Goal: Task Accomplishment & Management: Use online tool/utility

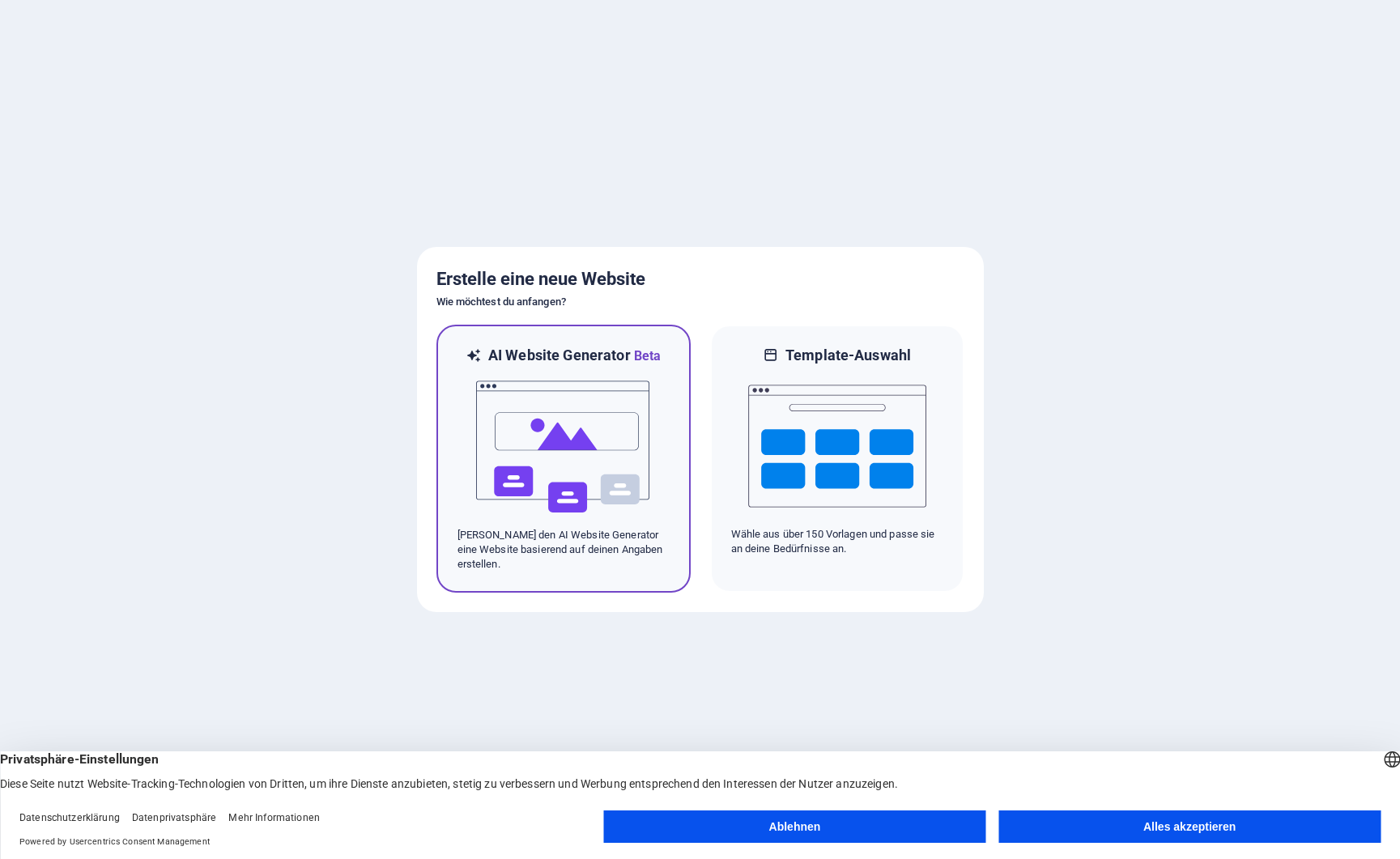
click at [574, 423] on img at bounding box center [563, 447] width 178 height 162
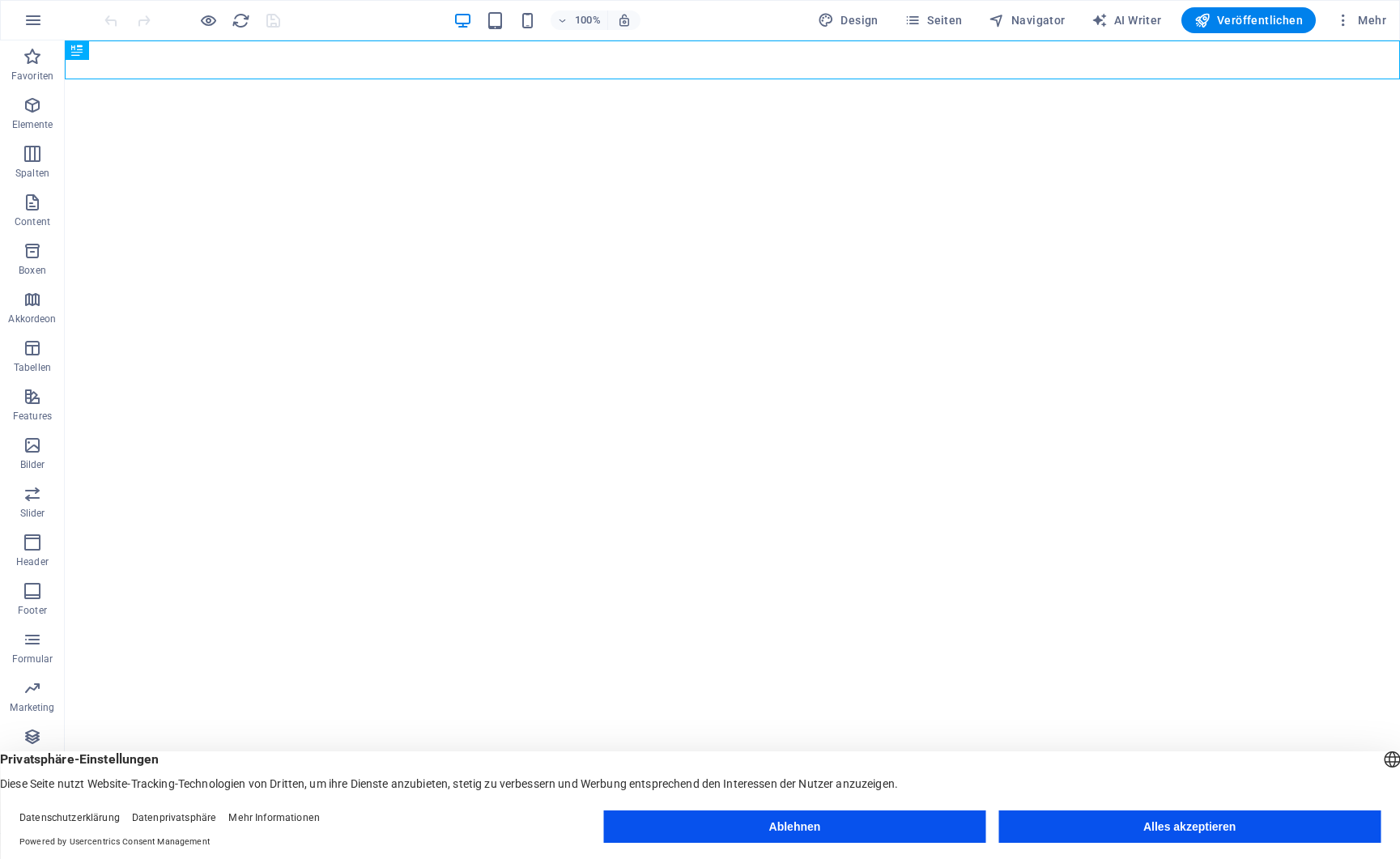
click at [855, 819] on button "Ablehnen" at bounding box center [794, 827] width 382 height 32
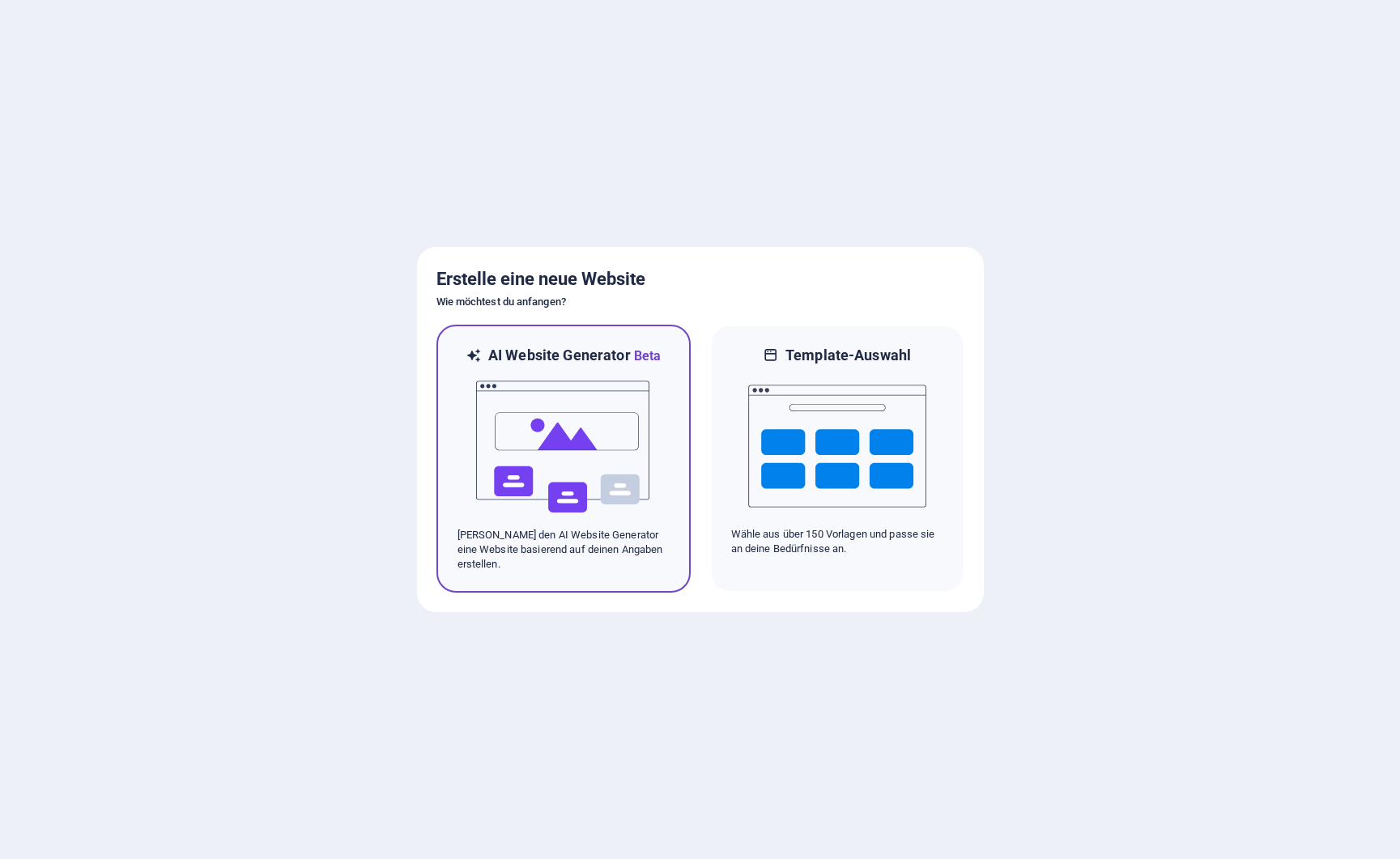
click at [583, 435] on img at bounding box center [563, 447] width 178 height 162
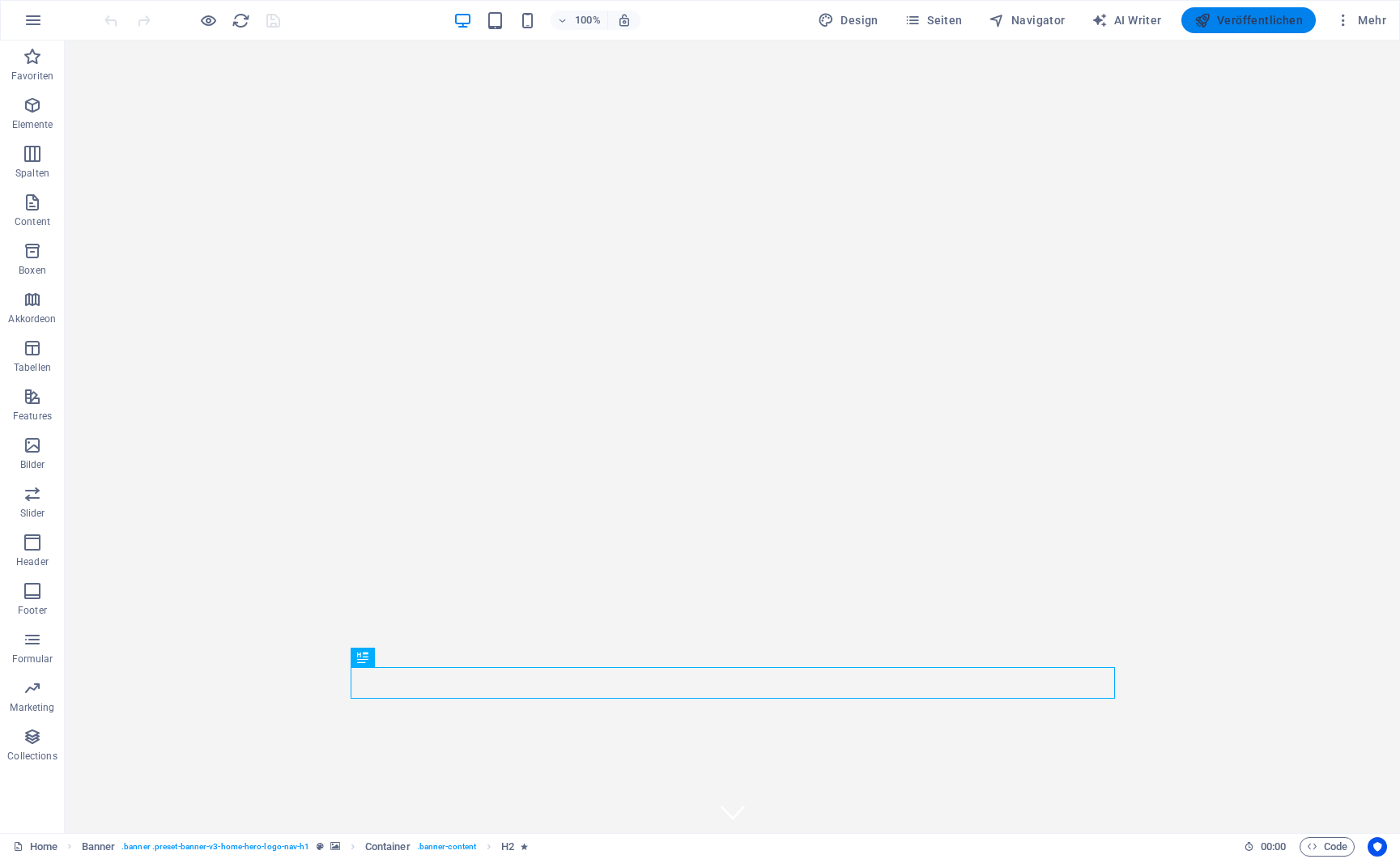
click at [1263, 20] on span "Veröffentlichen" at bounding box center [1248, 21] width 109 height 16
